Goal: Task Accomplishment & Management: Manage account settings

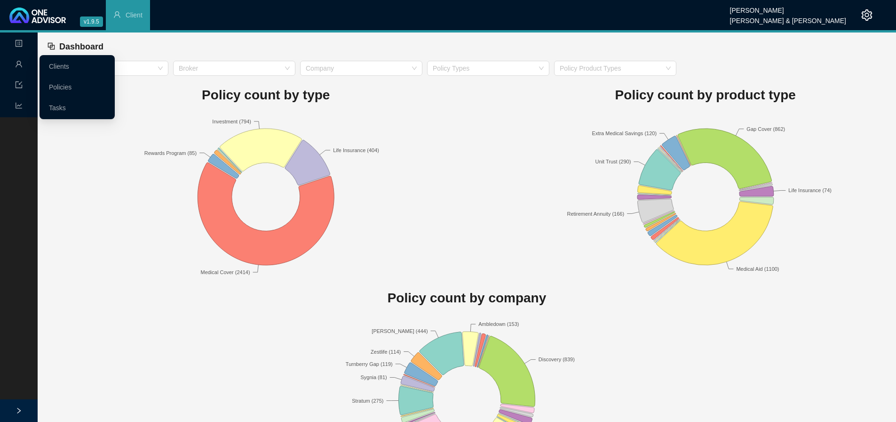
click at [69, 66] on link "Clients" at bounding box center [59, 67] width 20 height 8
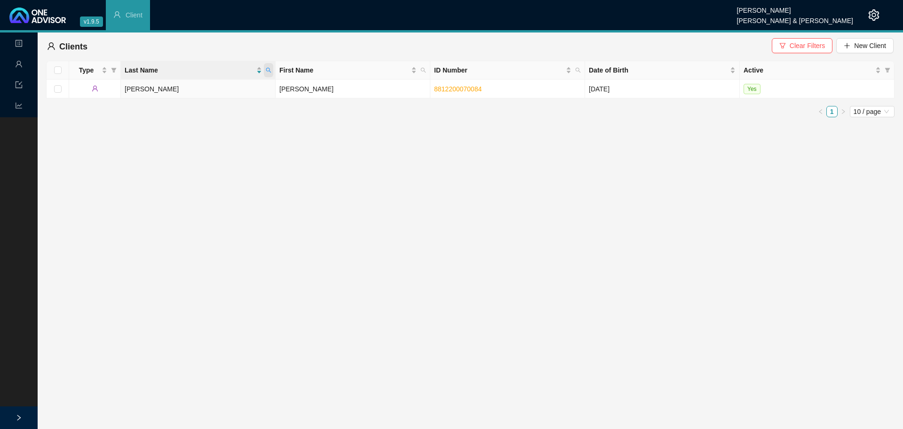
click at [269, 70] on icon "search" at bounding box center [269, 70] width 6 height 6
type input "two"
click at [210, 110] on span "Search" at bounding box center [207, 107] width 21 height 10
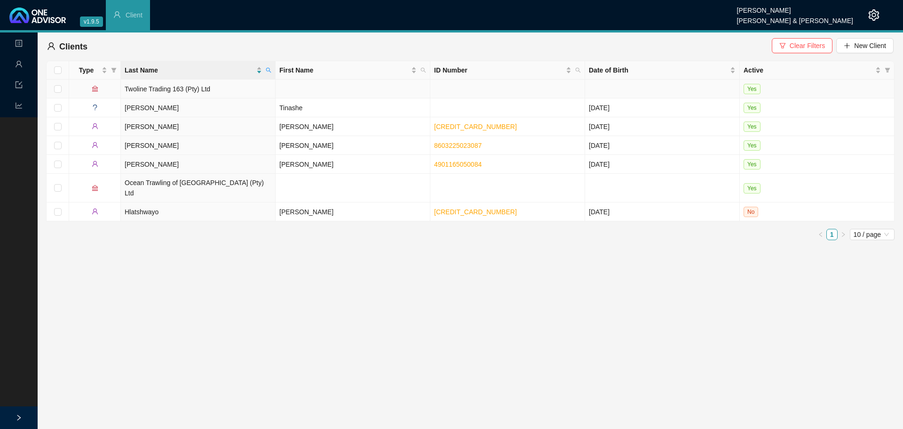
click at [197, 90] on td "Twoline Trading 163 (Pty) Ltd" at bounding box center [198, 89] width 155 height 19
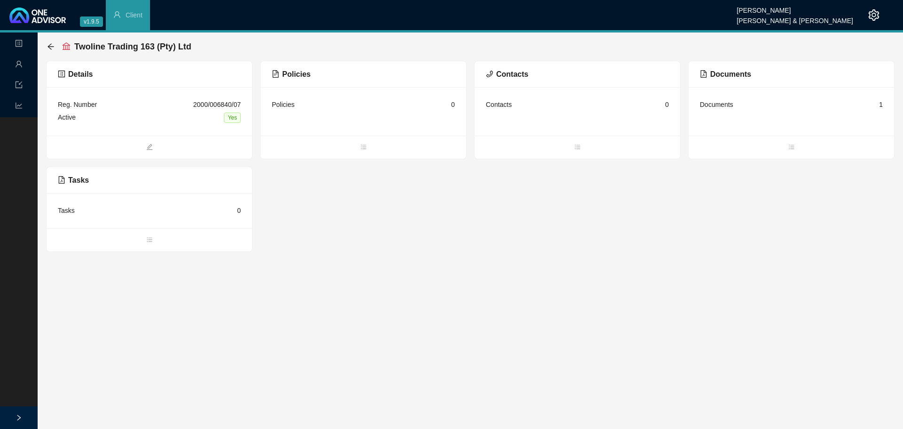
click at [711, 108] on div "Documents" at bounding box center [716, 104] width 33 height 10
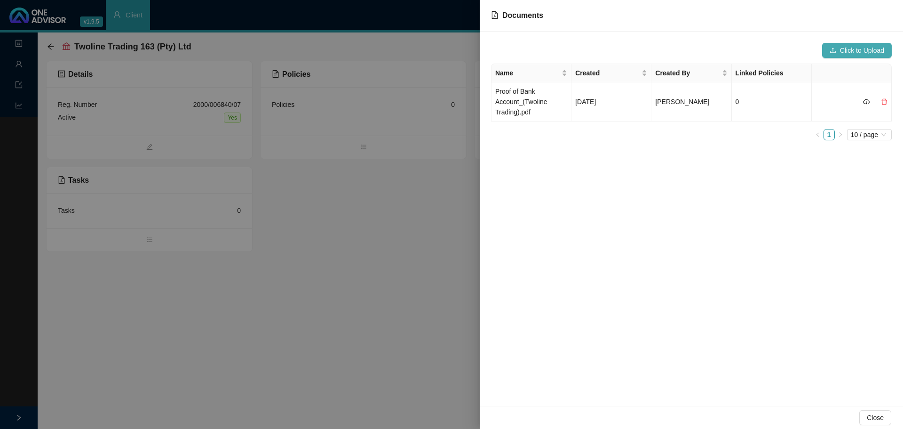
click at [866, 48] on span "Click to Upload" at bounding box center [862, 50] width 44 height 10
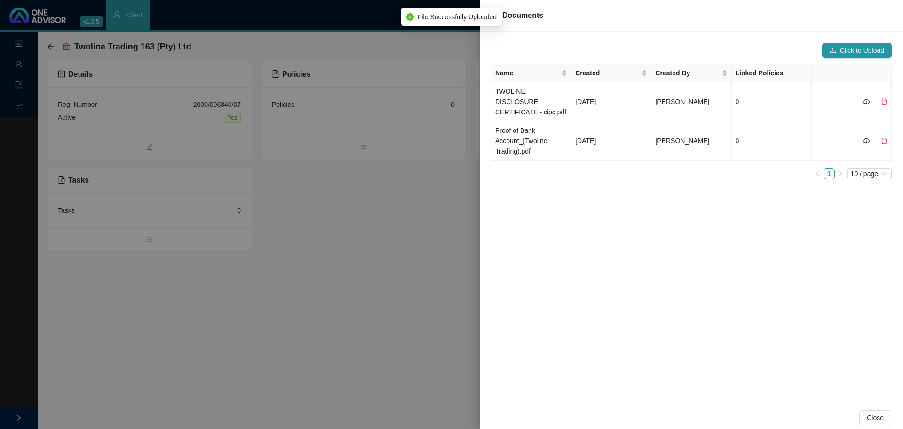
click at [612, 230] on div "Click to Upload Name Created Created By Linked Policies TWOLINE DISCLOSURE CERT…" at bounding box center [691, 219] width 423 height 374
click at [540, 96] on td "TWOLINE DISCLOSURE CERTIFICATE - cipc.pdf" at bounding box center [532, 101] width 80 height 39
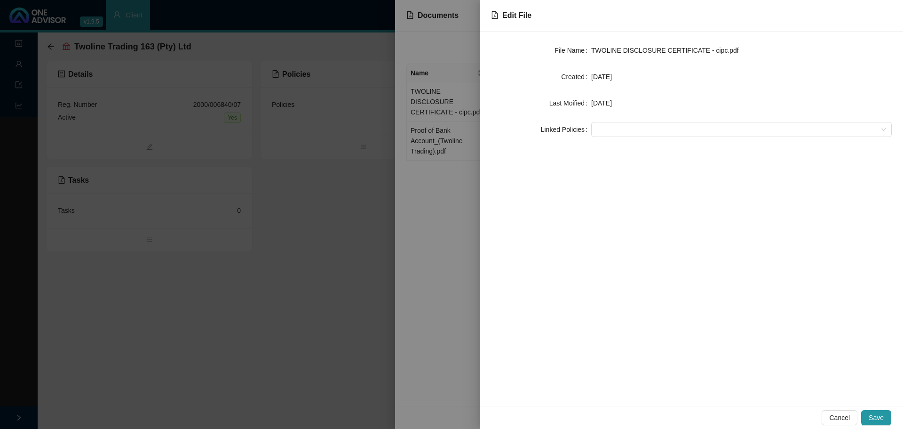
click at [636, 182] on div "File Name TWOLINE DISCLOSURE CERTIFICATE - cipc.pdf Created [DATE] Last Moified…" at bounding box center [691, 219] width 423 height 374
click at [870, 415] on button "Save" at bounding box center [876, 417] width 30 height 15
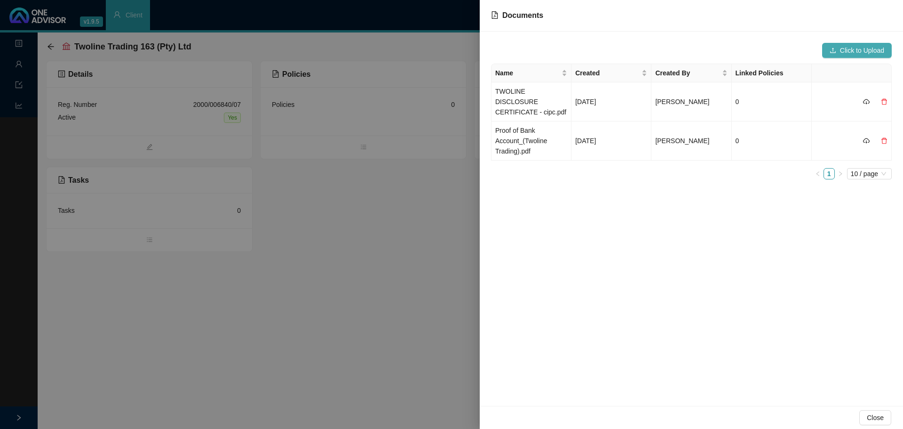
click at [849, 53] on span "Click to Upload" at bounding box center [862, 50] width 44 height 10
click at [578, 96] on td "[DATE]" at bounding box center [612, 101] width 80 height 39
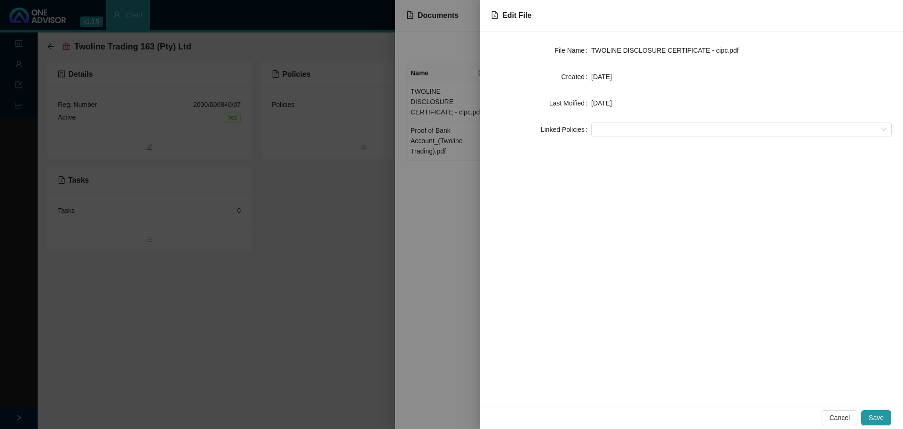
click at [466, 173] on div at bounding box center [451, 214] width 903 height 429
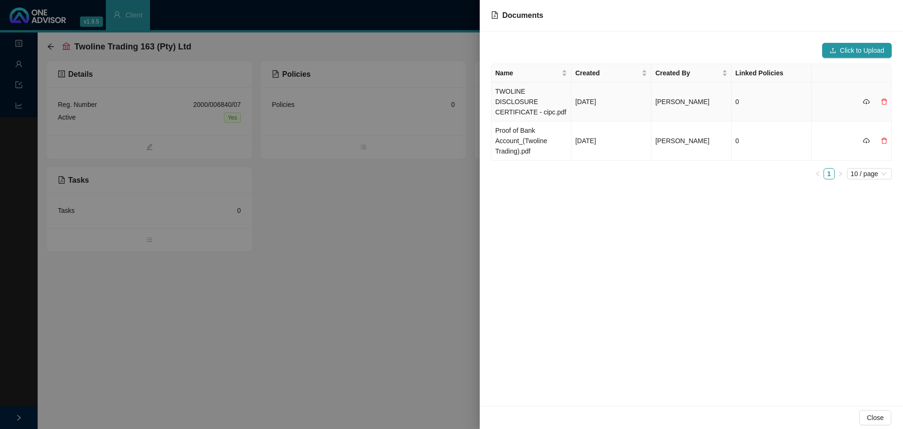
click at [518, 99] on td "TWOLINE DISCLOSURE CERTIFICATE - cipc.pdf" at bounding box center [532, 101] width 80 height 39
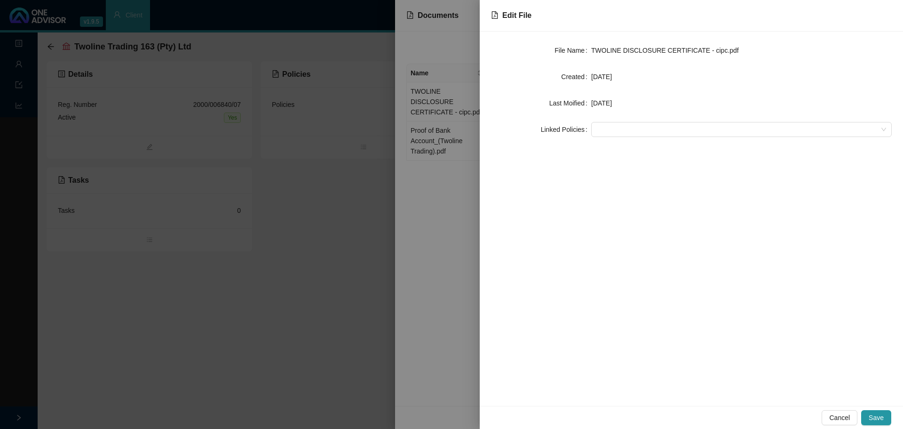
click at [456, 183] on div at bounding box center [451, 214] width 903 height 429
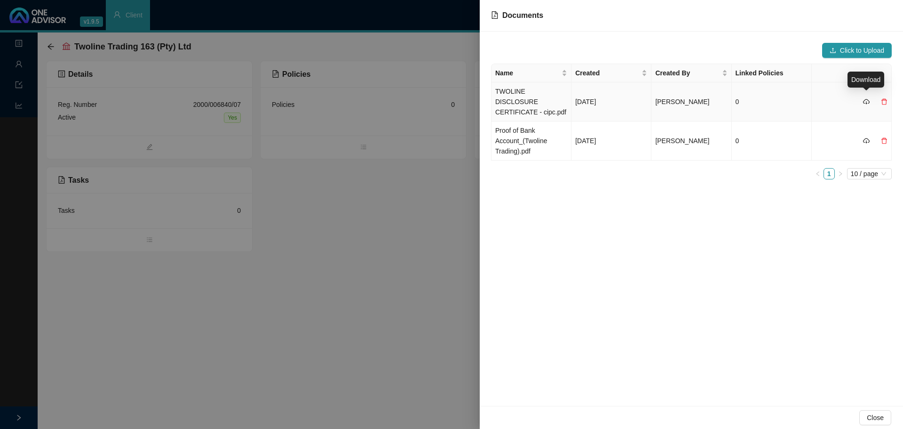
click at [868, 98] on icon "cloud-download" at bounding box center [866, 101] width 7 height 7
click at [861, 47] on span "Click to Upload" at bounding box center [862, 50] width 44 height 10
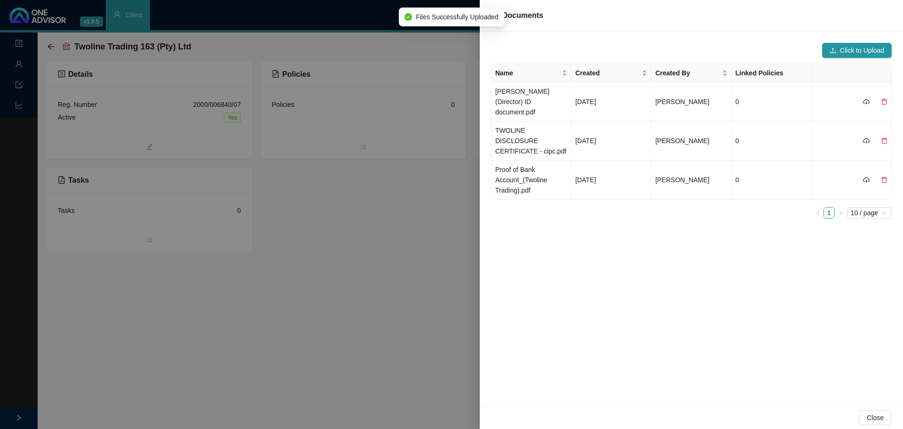
click at [573, 228] on div "Click to Upload Name Created Created By Linked Policies [PERSON_NAME] (Director…" at bounding box center [691, 219] width 423 height 374
click at [11, 153] on div at bounding box center [451, 214] width 903 height 429
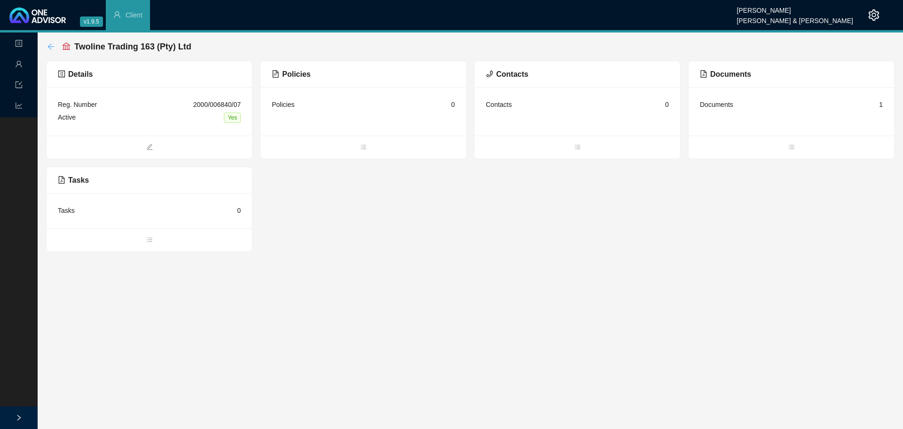
click at [50, 47] on icon "arrow-left" at bounding box center [51, 46] width 6 height 6
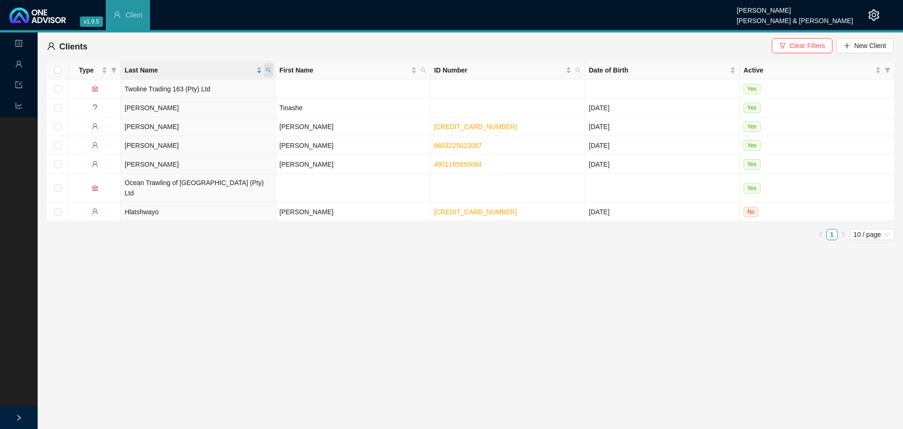
click at [269, 73] on span at bounding box center [268, 70] width 9 height 14
type input "van m"
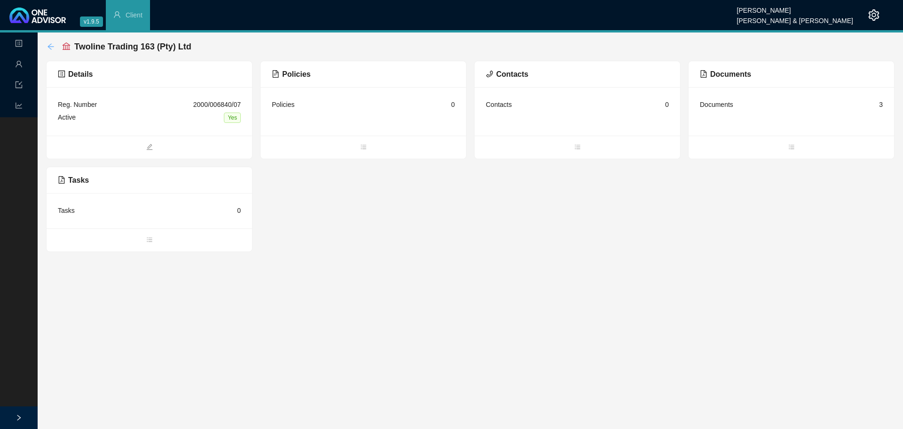
click at [49, 44] on icon "arrow-left" at bounding box center [51, 47] width 8 height 8
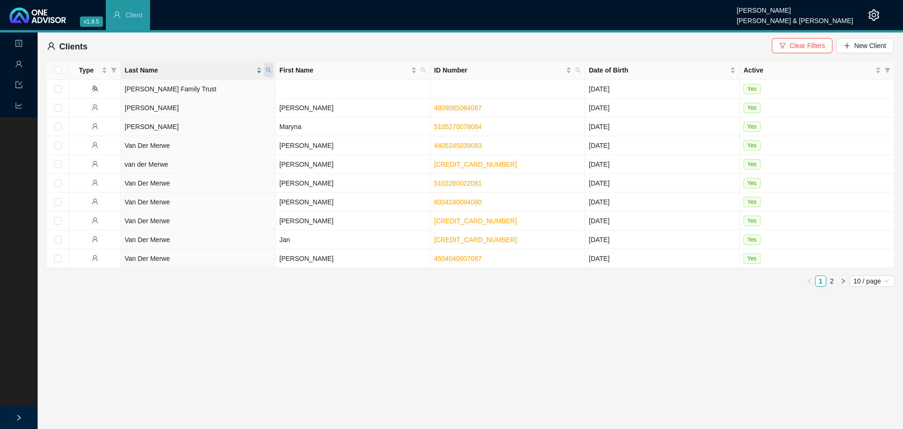
drag, startPoint x: 270, startPoint y: 72, endPoint x: 264, endPoint y: 72, distance: 5.3
click at [270, 73] on span at bounding box center [268, 70] width 9 height 14
type input "van de"
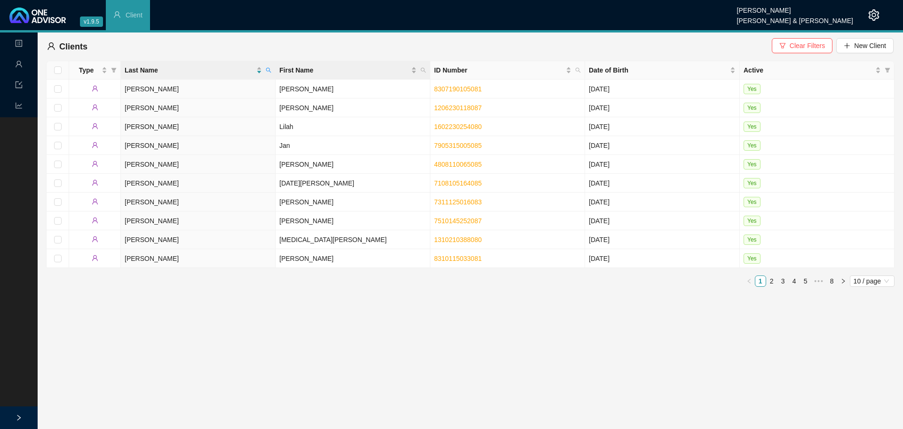
click at [429, 69] on th "First Name" at bounding box center [353, 70] width 155 height 18
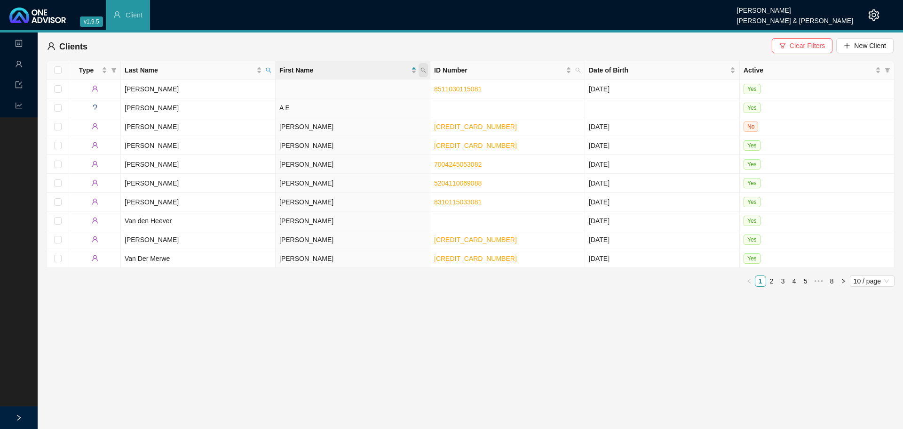
click at [421, 71] on icon "search" at bounding box center [424, 70] width 6 height 6
type input "[PERSON_NAME]"
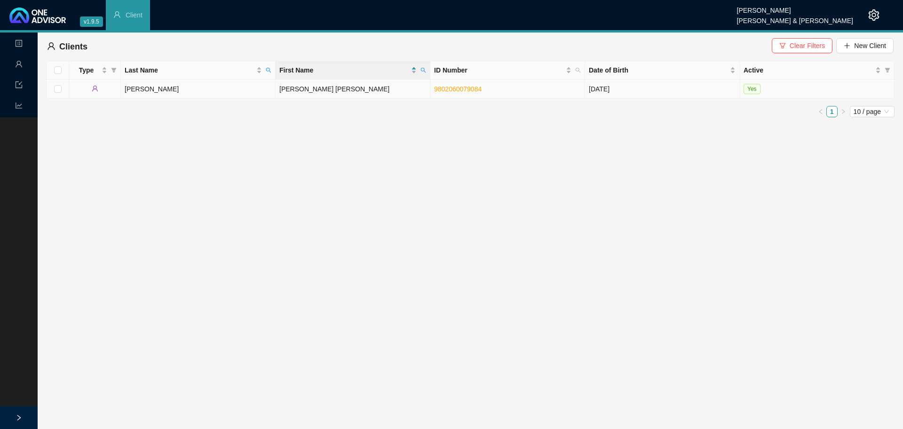
click at [182, 90] on td "[PERSON_NAME]" at bounding box center [198, 89] width 155 height 19
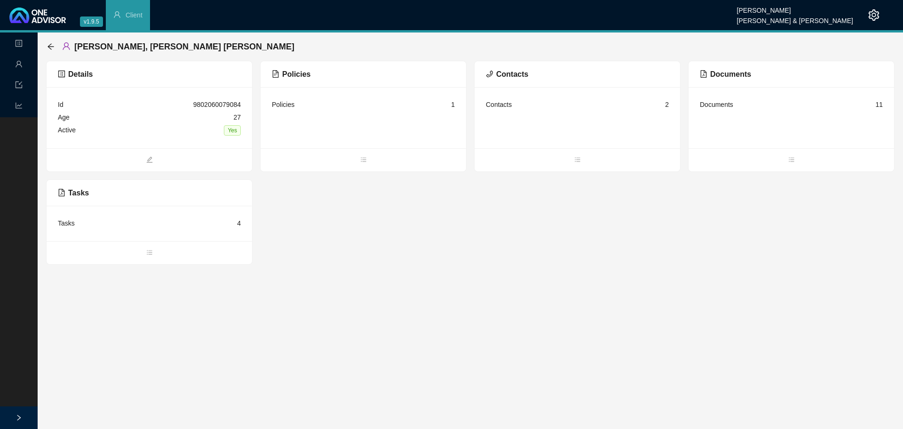
click at [711, 106] on div "Documents" at bounding box center [716, 104] width 33 height 10
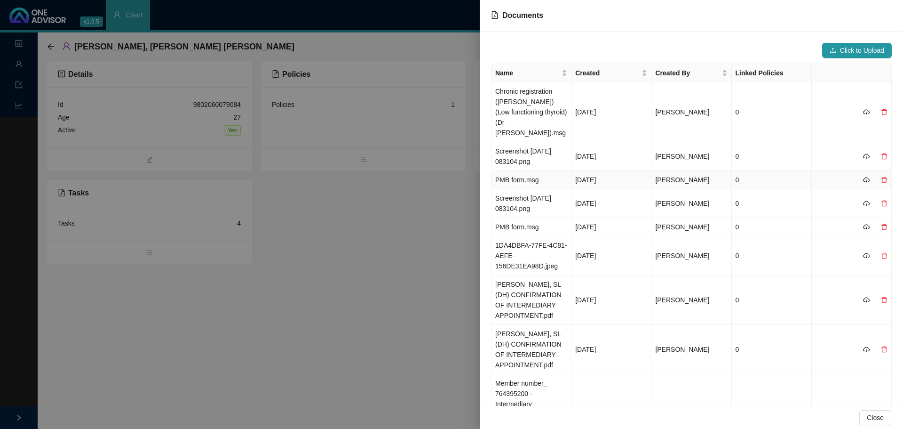
click at [524, 171] on td "PMB form.msg" at bounding box center [532, 180] width 80 height 18
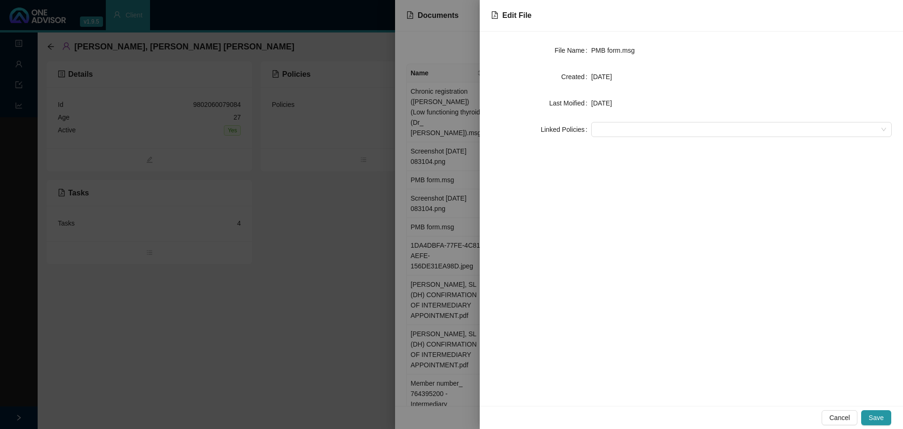
click at [444, 168] on div at bounding box center [451, 214] width 903 height 429
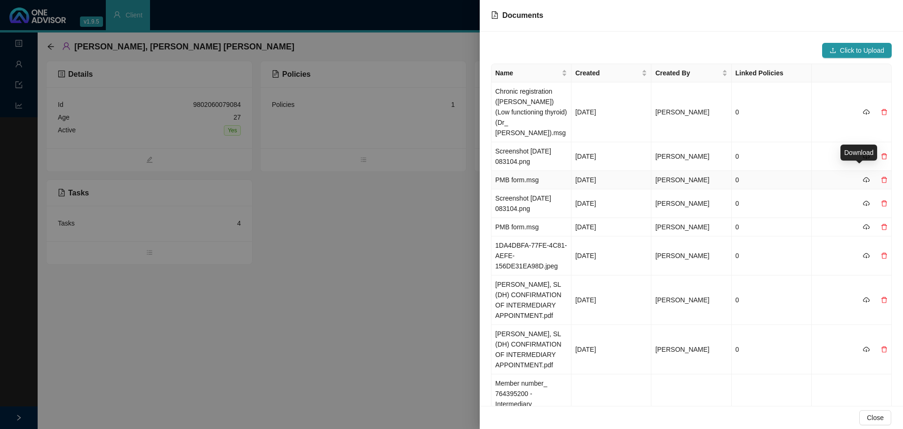
click at [863, 176] on icon "cloud-download" at bounding box center [866, 179] width 7 height 7
click at [863, 200] on icon "cloud-download" at bounding box center [866, 203] width 7 height 7
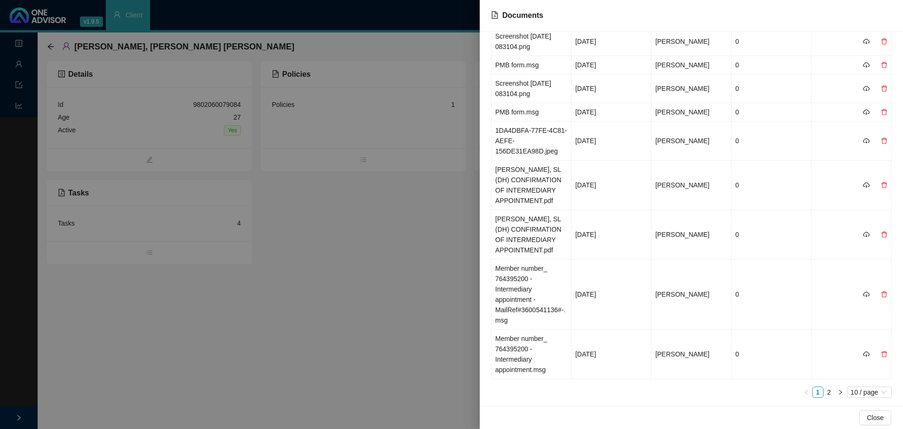
scroll to position [115, 0]
click at [22, 84] on div at bounding box center [451, 214] width 903 height 429
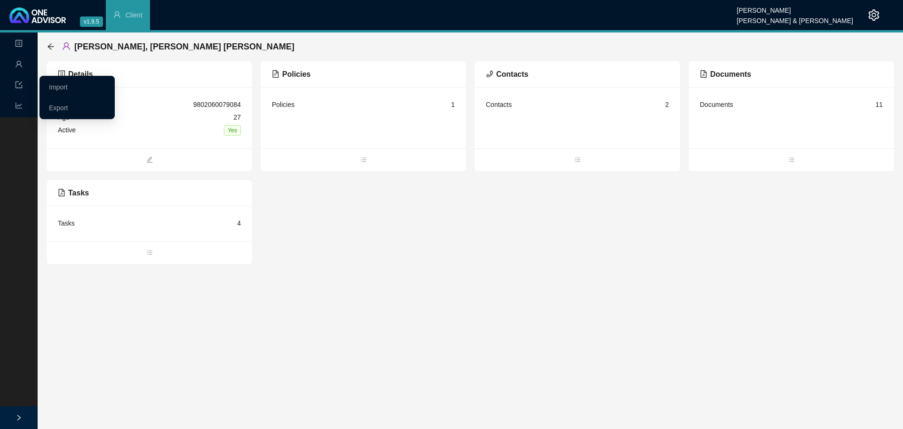
click at [21, 84] on icon "import" at bounding box center [19, 85] width 8 height 8
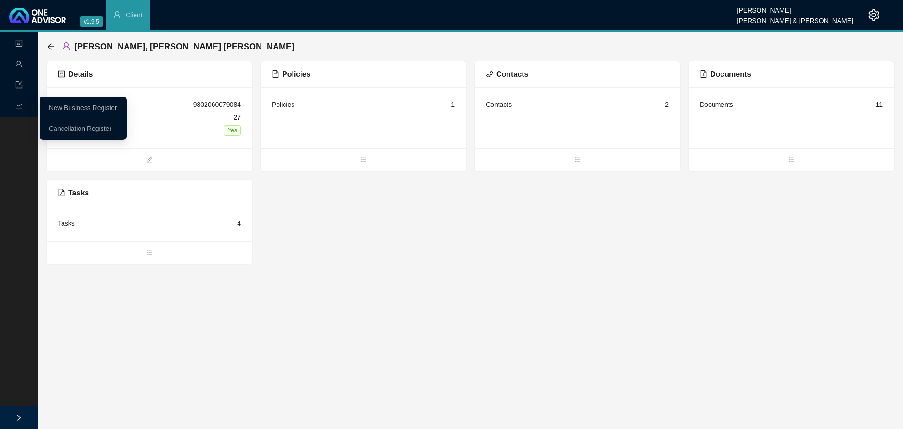
click at [17, 106] on icon "line-chart" at bounding box center [19, 106] width 7 height 6
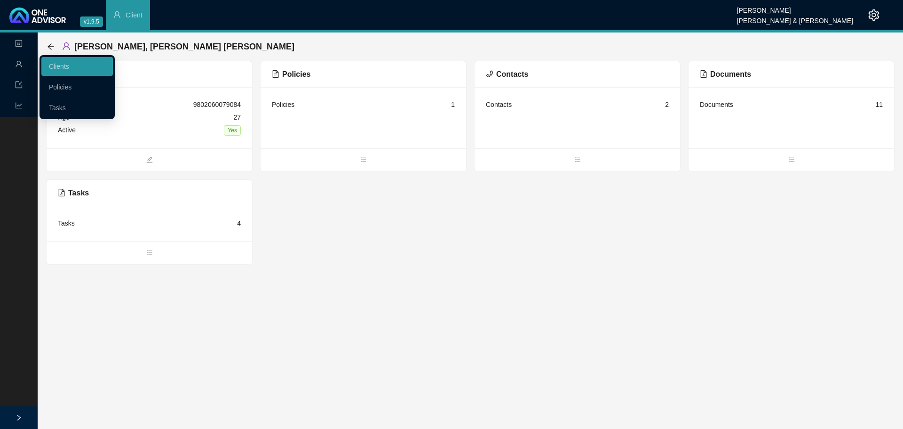
click at [15, 63] on icon "user" at bounding box center [19, 64] width 8 height 8
drag, startPoint x: 54, startPoint y: 106, endPoint x: 62, endPoint y: 103, distance: 8.5
click at [55, 105] on link "Tasks" at bounding box center [57, 108] width 17 height 8
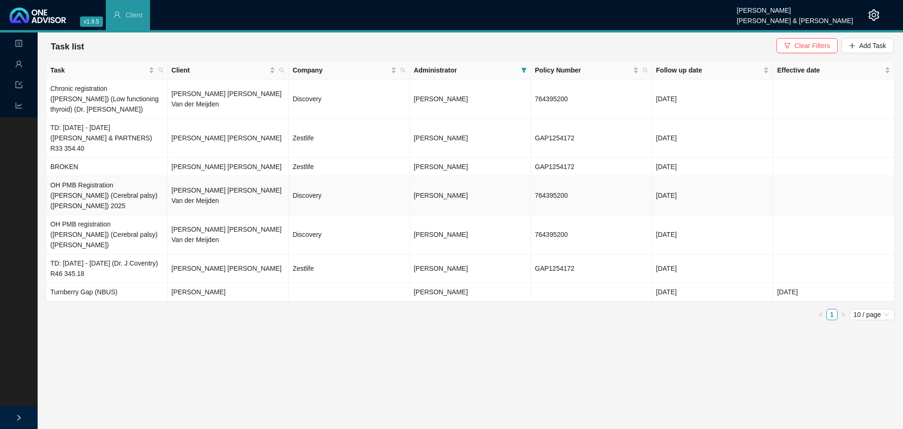
click at [125, 176] on td "OH PMB Registration ([PERSON_NAME]) (Cerebral palsy) ([PERSON_NAME]) 2025" at bounding box center [107, 195] width 121 height 39
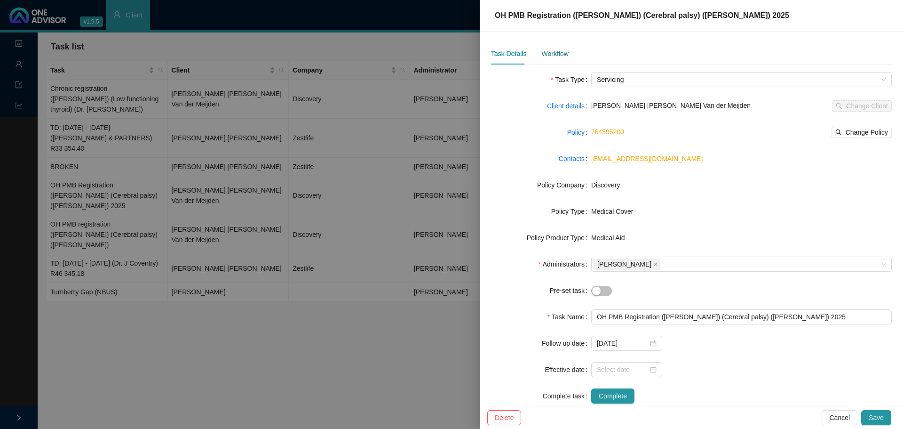
click at [552, 54] on div "Workflow" at bounding box center [554, 53] width 27 height 10
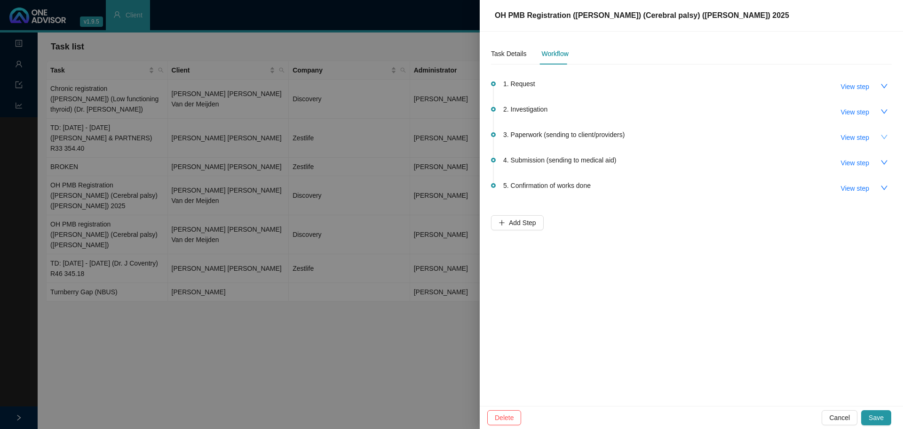
click at [882, 138] on icon "down" at bounding box center [885, 137] width 8 height 8
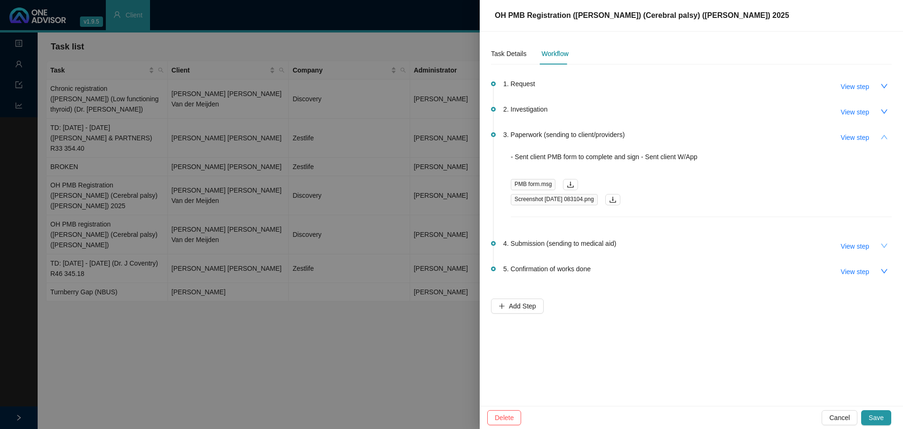
click at [881, 244] on icon "down" at bounding box center [885, 246] width 8 height 8
